Goal: Task Accomplishment & Management: Complete application form

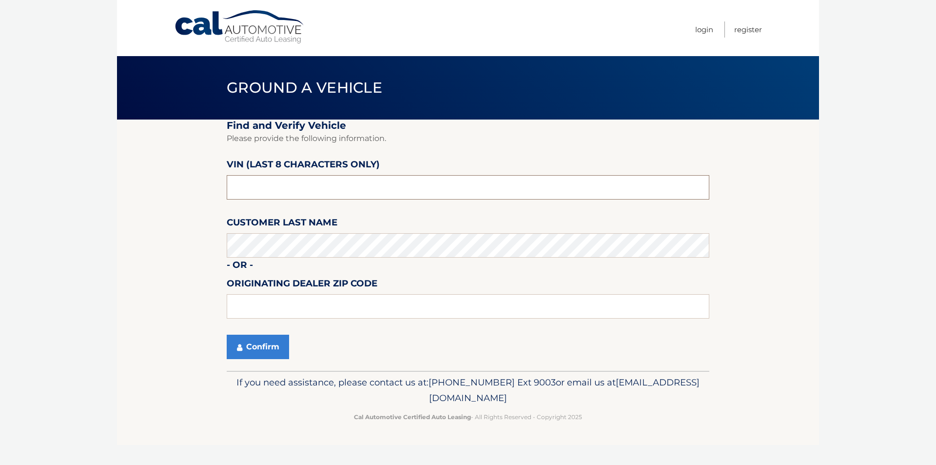
click at [259, 183] on input "text" at bounding box center [468, 187] width 483 height 24
drag, startPoint x: 303, startPoint y: 188, endPoint x: 155, endPoint y: 168, distance: 149.5
click at [157, 175] on section "Find and Verify Vehicle Please provide the following information. VIN (last 8 c…" at bounding box center [468, 244] width 702 height 251
type input "pu406765"
click at [267, 343] on button "Confirm" at bounding box center [258, 346] width 62 height 24
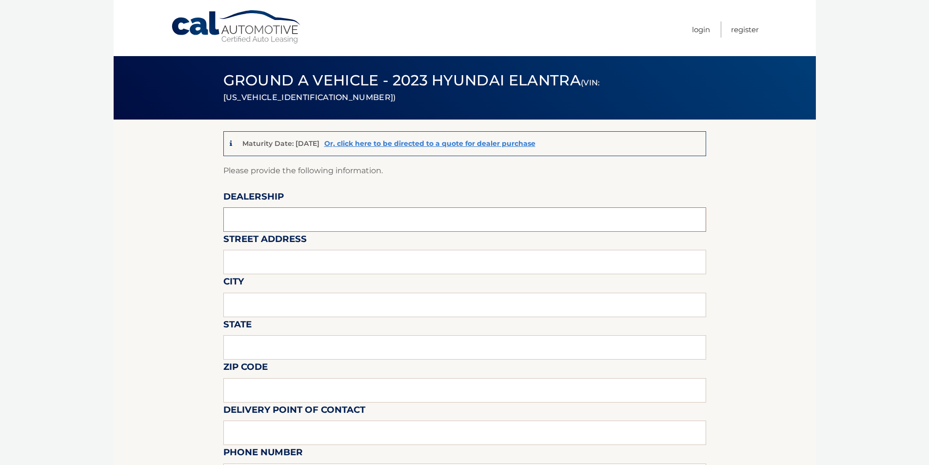
click at [259, 217] on input "text" at bounding box center [464, 219] width 483 height 24
type input "centereach hyundai"
click at [288, 263] on input "text" at bounding box center [464, 262] width 483 height 24
type input "1815 middle country rd"
type input "centereach"
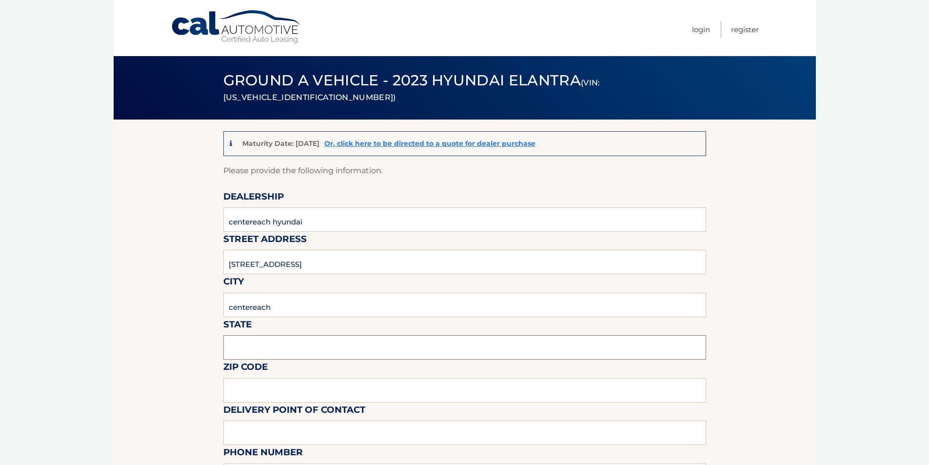
type input "NY"
type input "11727"
type input "brianna barnett"
type input "6315800800"
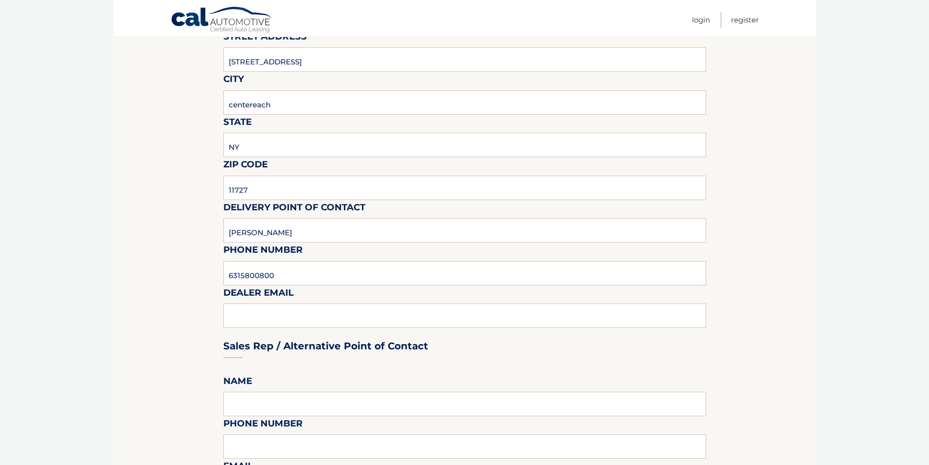
scroll to position [244, 0]
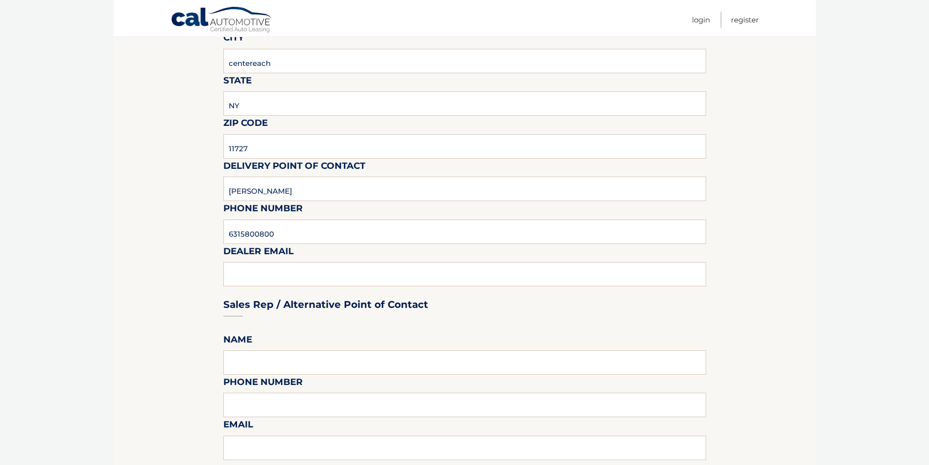
click at [263, 276] on div "Sales Rep / Alternative Point of Contact" at bounding box center [464, 286] width 483 height 69
click at [319, 265] on div "Sales Rep / Alternative Point of Contact" at bounding box center [464, 286] width 483 height 69
click at [312, 270] on div "Sales Rep / Alternative Point of Contact" at bounding box center [464, 286] width 483 height 69
click at [312, 271] on div "Sales Rep / Alternative Point of Contact" at bounding box center [464, 286] width 483 height 69
drag, startPoint x: 312, startPoint y: 271, endPoint x: 298, endPoint y: 273, distance: 13.4
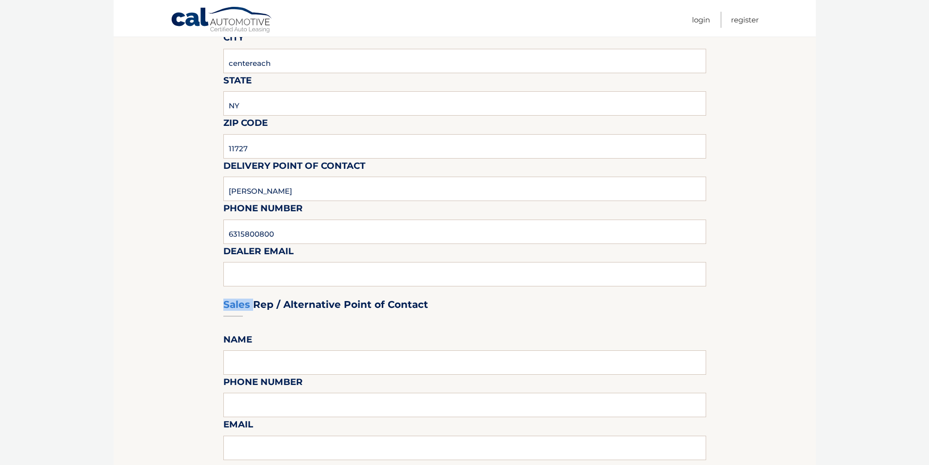
click at [305, 273] on div "Sales Rep / Alternative Point of Contact" at bounding box center [464, 286] width 483 height 69
drag, startPoint x: 166, startPoint y: 278, endPoint x: 260, endPoint y: 261, distance: 95.5
click at [167, 278] on section "Maturity Date: 12/24/2025 Or, click here to be directed to a quote for dealer p…" at bounding box center [465, 410] width 702 height 1068
click at [252, 276] on div "Sales Rep / Alternative Point of Contact" at bounding box center [464, 286] width 483 height 69
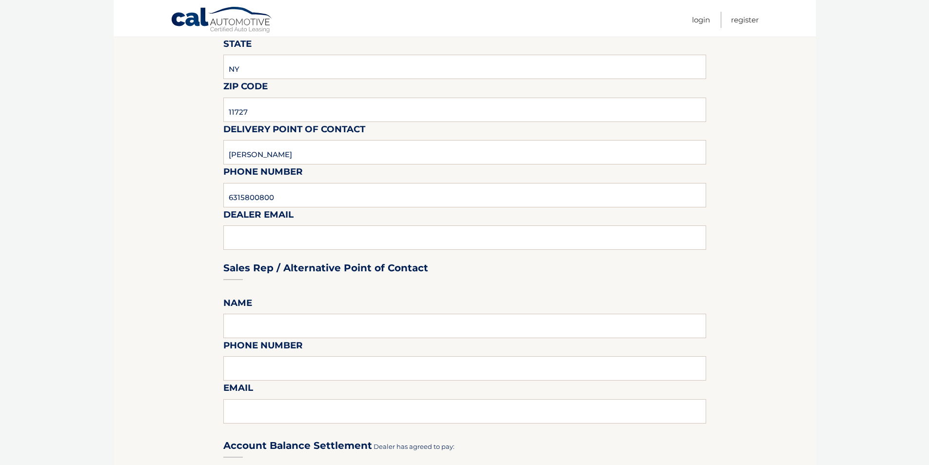
scroll to position [341, 0]
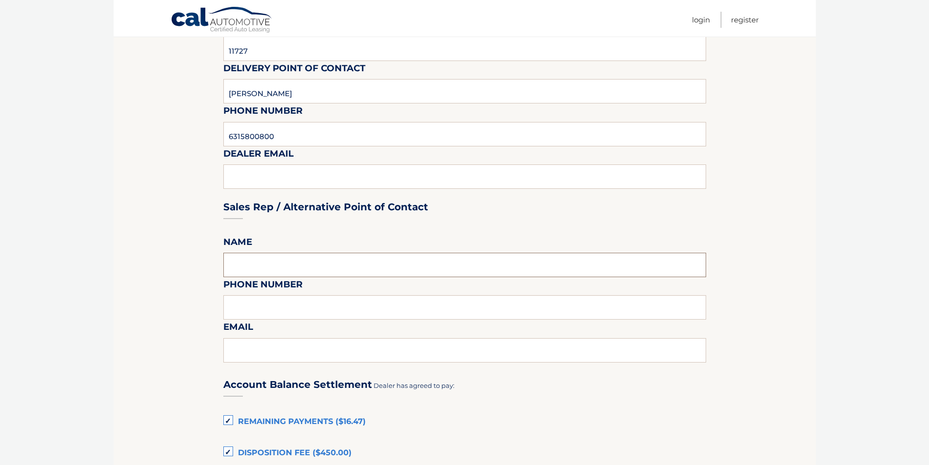
click at [248, 257] on input "text" at bounding box center [464, 265] width 483 height 24
type input "brianna barnett"
type input "6315800800"
click at [165, 345] on section "Maturity Date: 12/24/2025 Or, click here to be directed to a quote for dealer p…" at bounding box center [465, 312] width 702 height 1068
click at [242, 350] on input "text" at bounding box center [464, 350] width 483 height 24
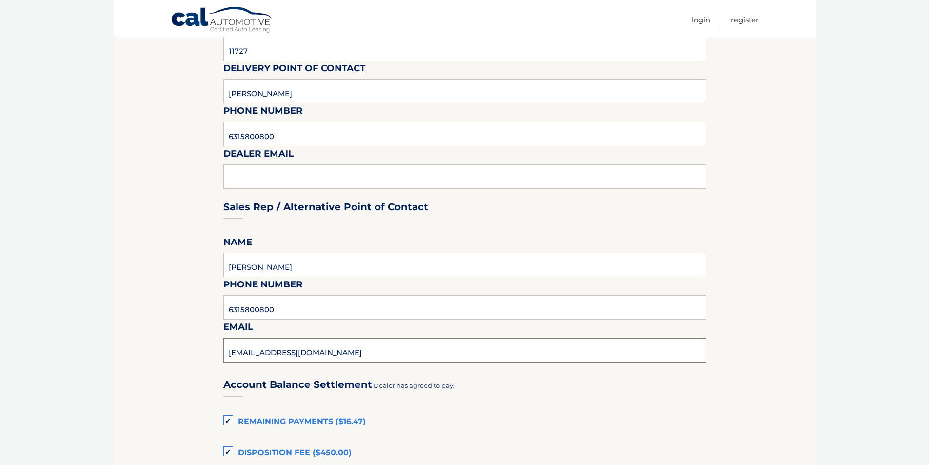
type input "bbarnett0822@aol.com"
click at [158, 306] on section "Maturity Date: 12/24/2025 Or, click here to be directed to a quote for dealer p…" at bounding box center [465, 312] width 702 height 1068
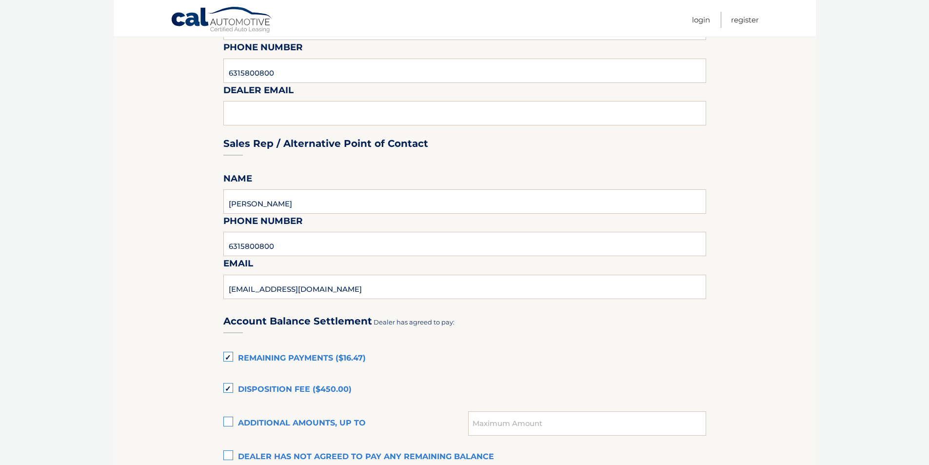
scroll to position [536, 0]
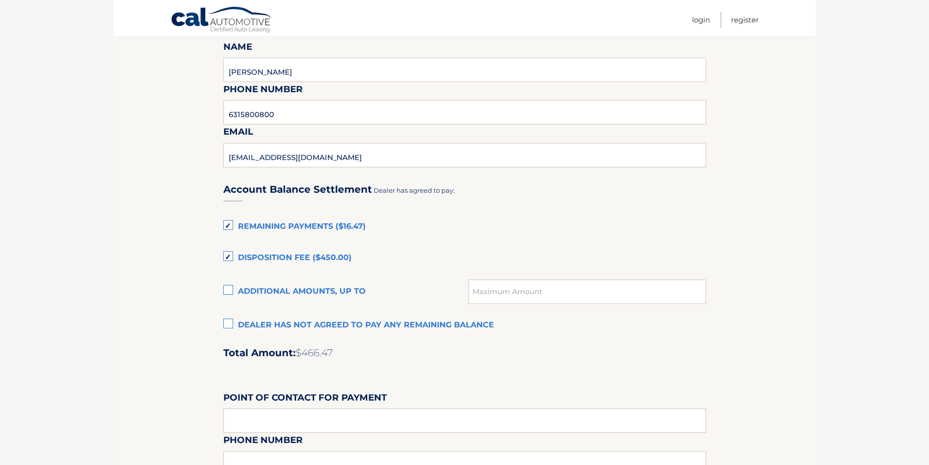
click at [226, 252] on label "Disposition Fee ($450.00)" at bounding box center [464, 257] width 483 height 19
click at [0, 0] on input "Disposition Fee ($450.00)" at bounding box center [0, 0] width 0 height 0
click at [156, 236] on section "Maturity Date: 12/24/2025 Or, click here to be directed to a quote for dealer p…" at bounding box center [465, 117] width 702 height 1068
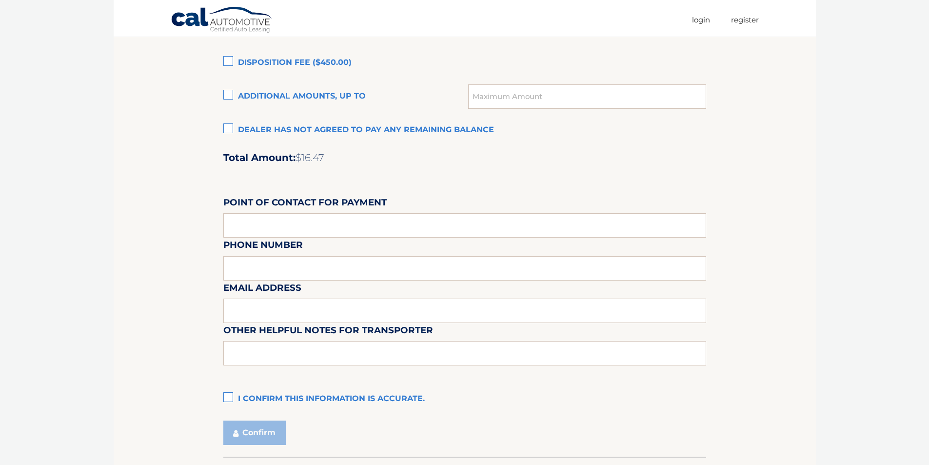
scroll to position [797, 0]
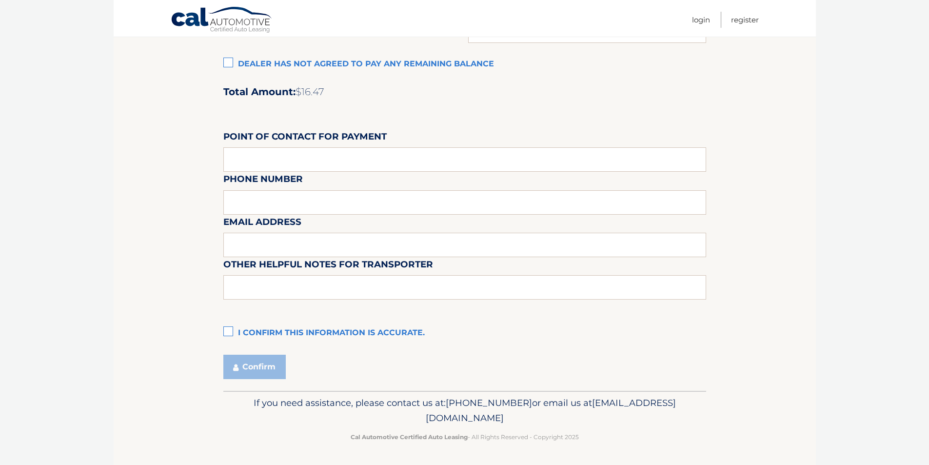
click at [224, 331] on label "I confirm this information is accurate." at bounding box center [464, 332] width 483 height 19
click at [0, 0] on input "I confirm this information is accurate." at bounding box center [0, 0] width 0 height 0
click at [239, 365] on button "Confirm" at bounding box center [254, 366] width 62 height 24
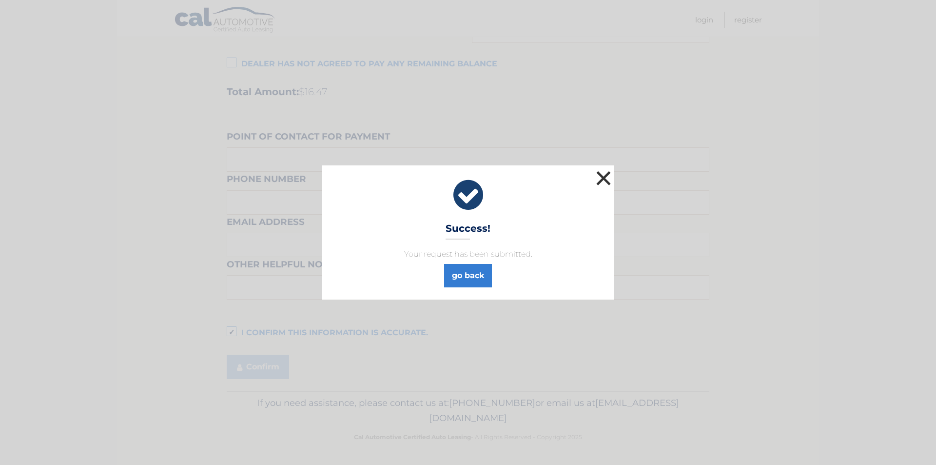
drag, startPoint x: 603, startPoint y: 176, endPoint x: 575, endPoint y: 171, distance: 28.8
click at [602, 177] on button "×" at bounding box center [603, 177] width 19 height 19
